Goal: Transaction & Acquisition: Purchase product/service

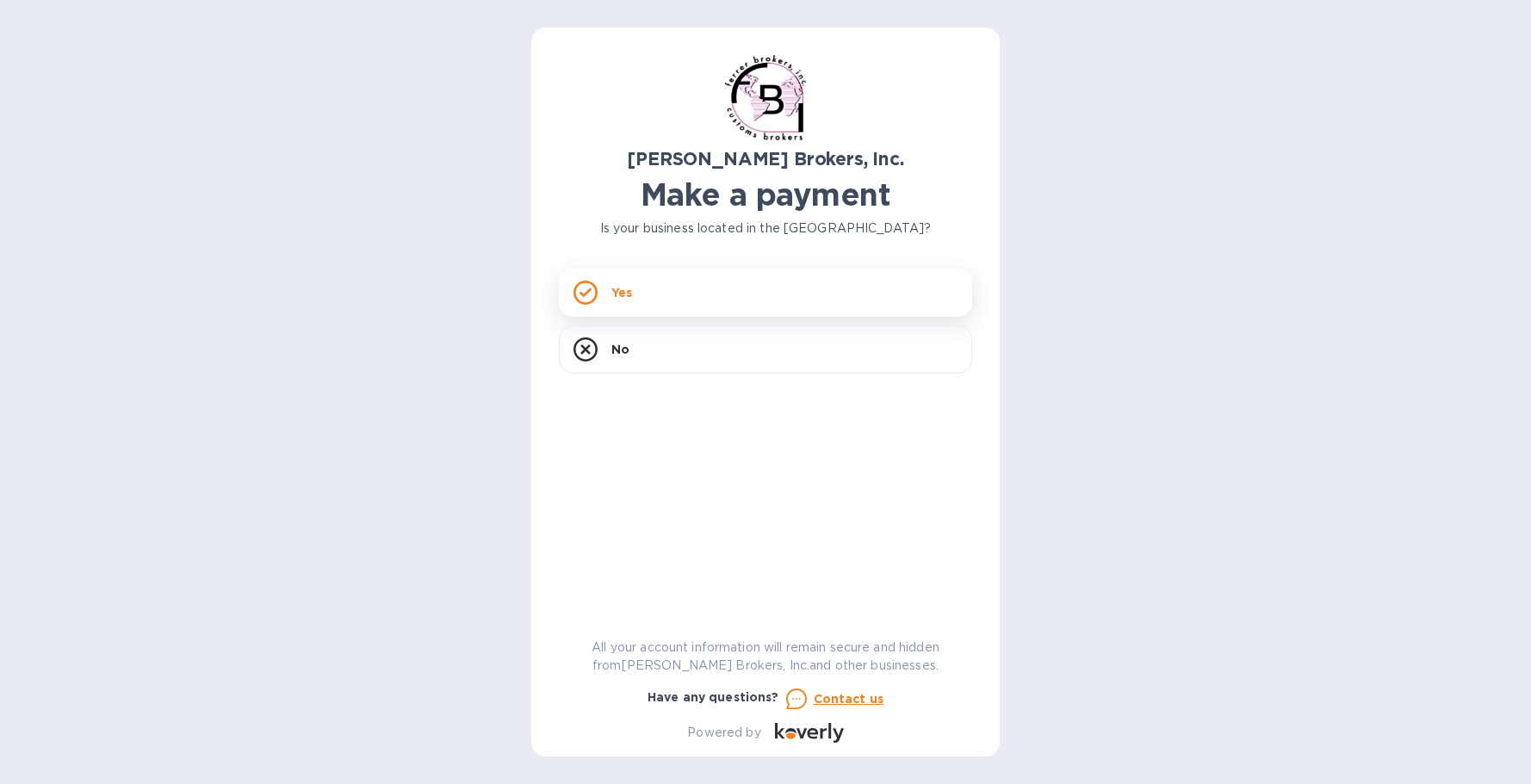
click at [686, 292] on div "Yes" at bounding box center [765, 292] width 413 height 48
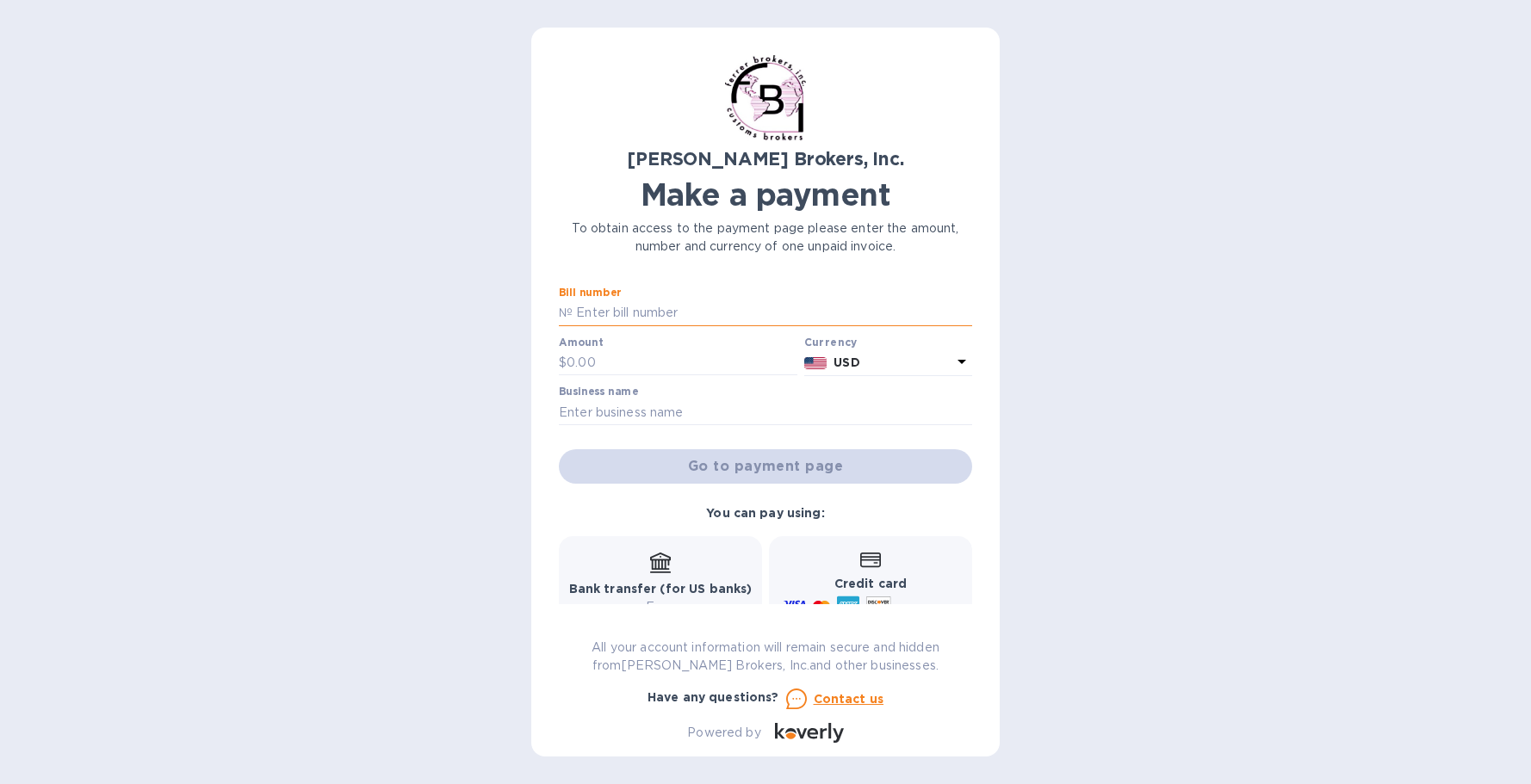
paste input "2982584"
type input "2982584"
click at [645, 369] on input "text" at bounding box center [682, 364] width 231 height 26
type input "180.00"
click at [660, 419] on input "text" at bounding box center [765, 412] width 413 height 26
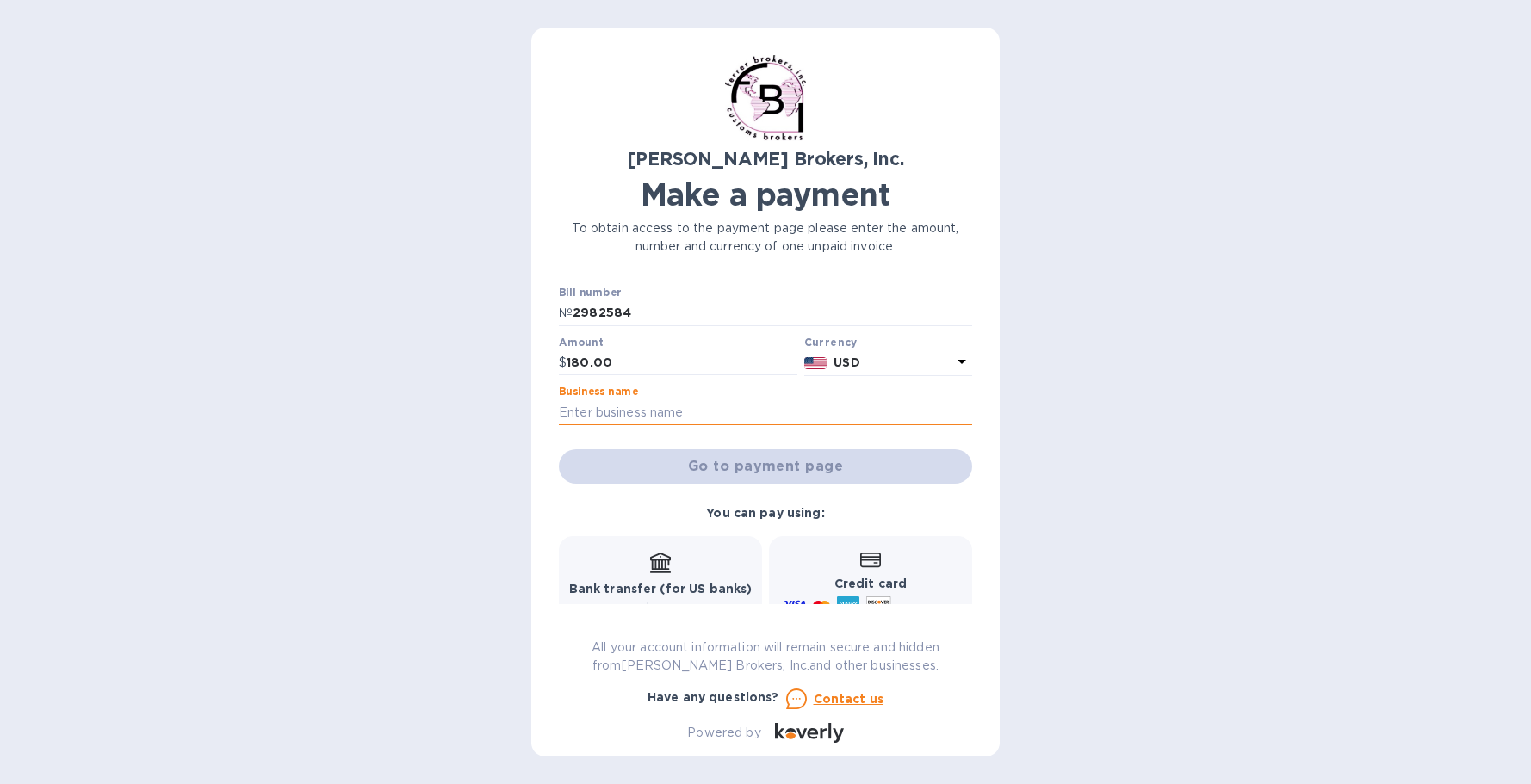
type input "[PERSON_NAME] Inc."
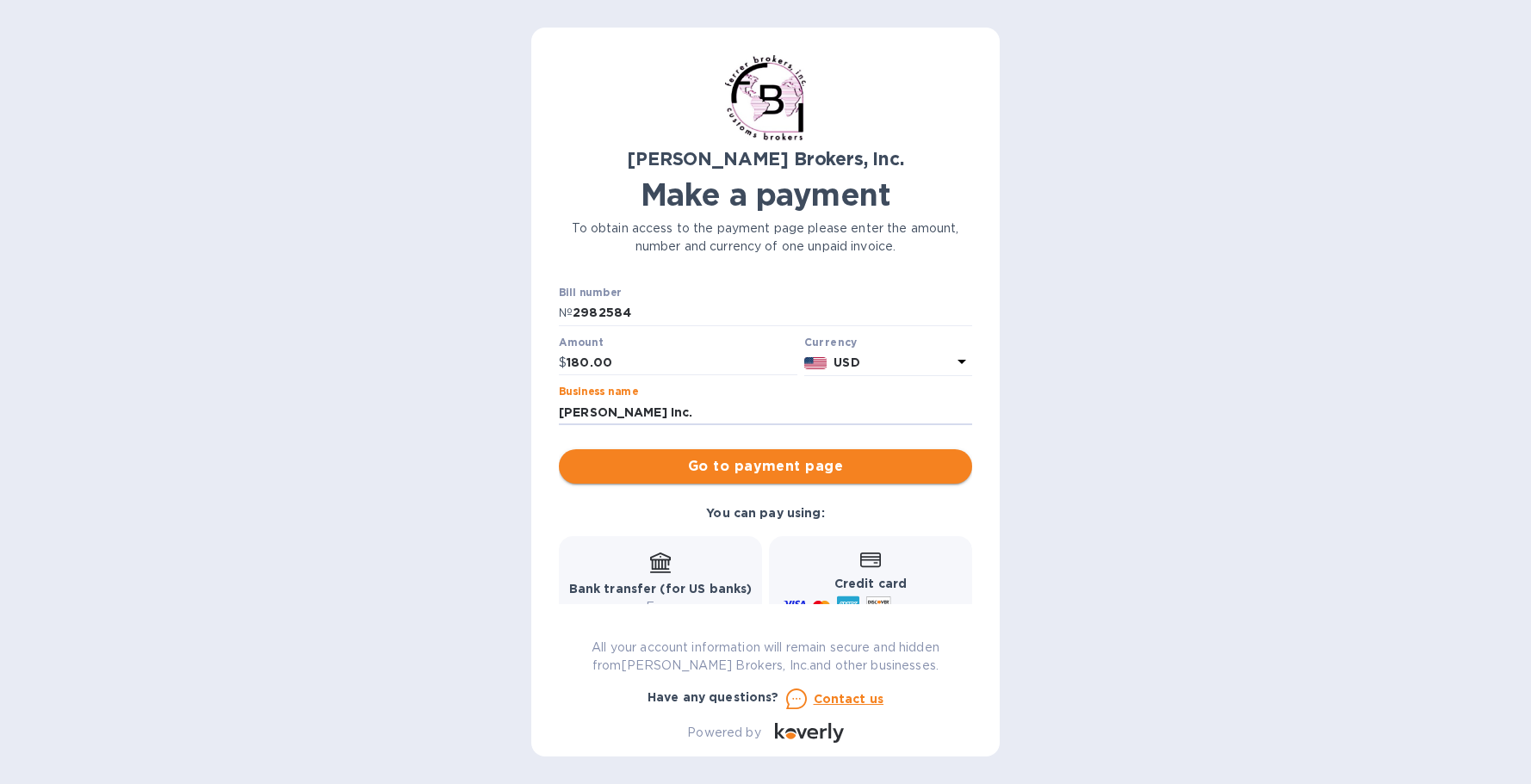
click at [668, 472] on span "Go to payment page" at bounding box center [765, 466] width 386 height 21
